Goal: Transaction & Acquisition: Obtain resource

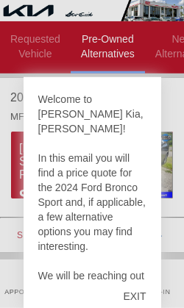
scroll to position [17, 0]
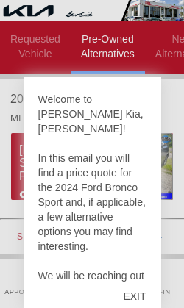
click at [145, 307] on div "EXIT" at bounding box center [134, 296] width 52 height 44
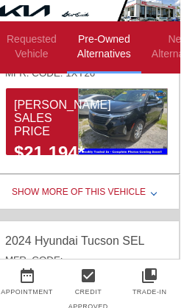
scroll to position [61, 1]
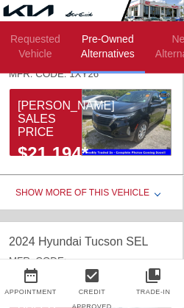
click at [128, 193] on div "Show More of this Vehicle" at bounding box center [91, 194] width 184 height 29
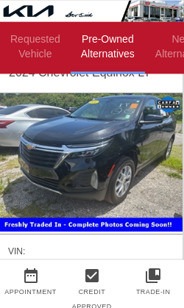
scroll to position [32, 1]
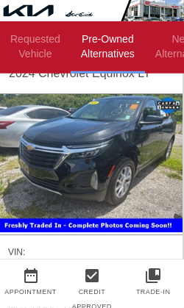
click at [74, 158] on img at bounding box center [91, 163] width 184 height 138
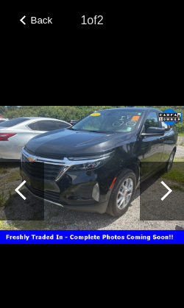
click at [167, 211] on div at bounding box center [161, 191] width 44 height 59
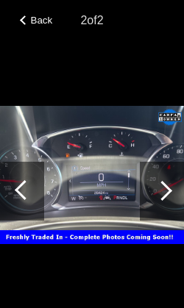
click at [165, 201] on div at bounding box center [162, 191] width 20 height 20
click at [170, 210] on div at bounding box center [161, 191] width 44 height 59
click at [169, 201] on div at bounding box center [162, 191] width 20 height 20
click at [163, 201] on div at bounding box center [162, 191] width 20 height 20
click at [165, 201] on div at bounding box center [162, 191] width 20 height 20
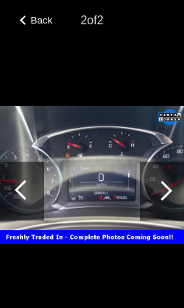
click at [168, 201] on div at bounding box center [162, 191] width 20 height 20
click at [15, 206] on div at bounding box center [22, 191] width 44 height 59
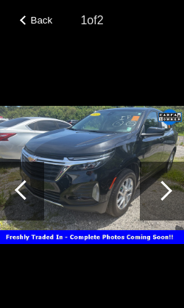
click at [167, 209] on div at bounding box center [161, 191] width 44 height 59
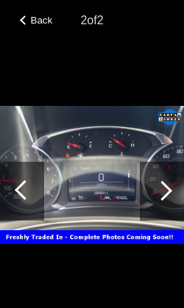
click at [165, 201] on div at bounding box center [162, 191] width 20 height 20
click at [173, 204] on div at bounding box center [161, 191] width 44 height 59
click at [26, 19] on div at bounding box center [25, 20] width 10 height 10
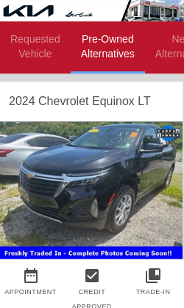
scroll to position [0, 1]
